Goal: Task Accomplishment & Management: Use online tool/utility

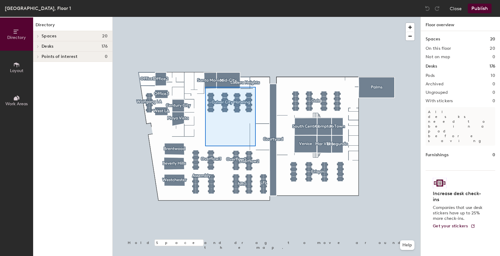
click at [255, 17] on div at bounding box center [267, 17] width 308 height 0
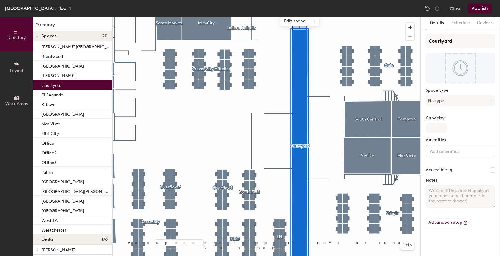
click at [233, 17] on div at bounding box center [267, 17] width 308 height 0
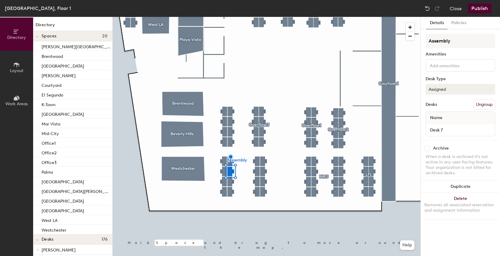
click at [448, 87] on button "Assigned" at bounding box center [461, 89] width 70 height 11
click at [443, 126] on div "Hoteled" at bounding box center [456, 126] width 60 height 9
click at [479, 8] on button "Publish" at bounding box center [480, 9] width 24 height 10
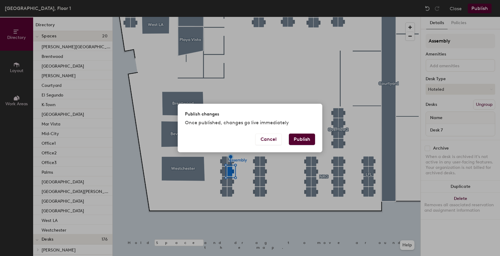
click at [302, 134] on button "Publish" at bounding box center [302, 139] width 26 height 11
